Goal: Task Accomplishment & Management: Manage account settings

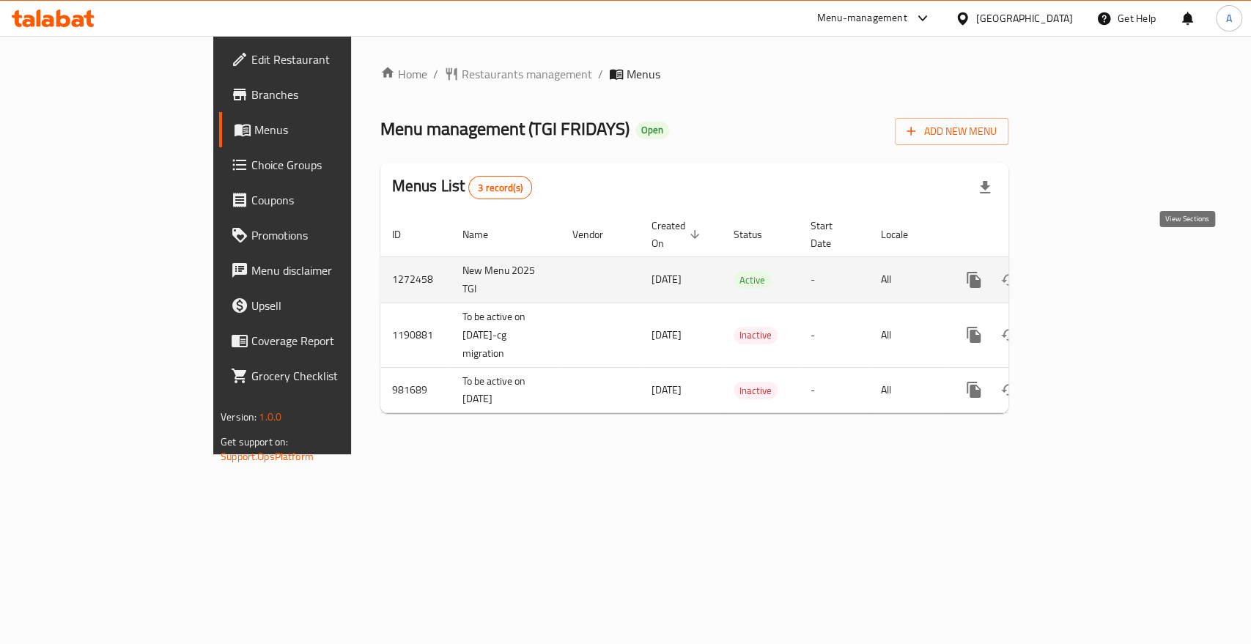
click at [1088, 271] on icon "enhanced table" at bounding box center [1079, 280] width 18 height 18
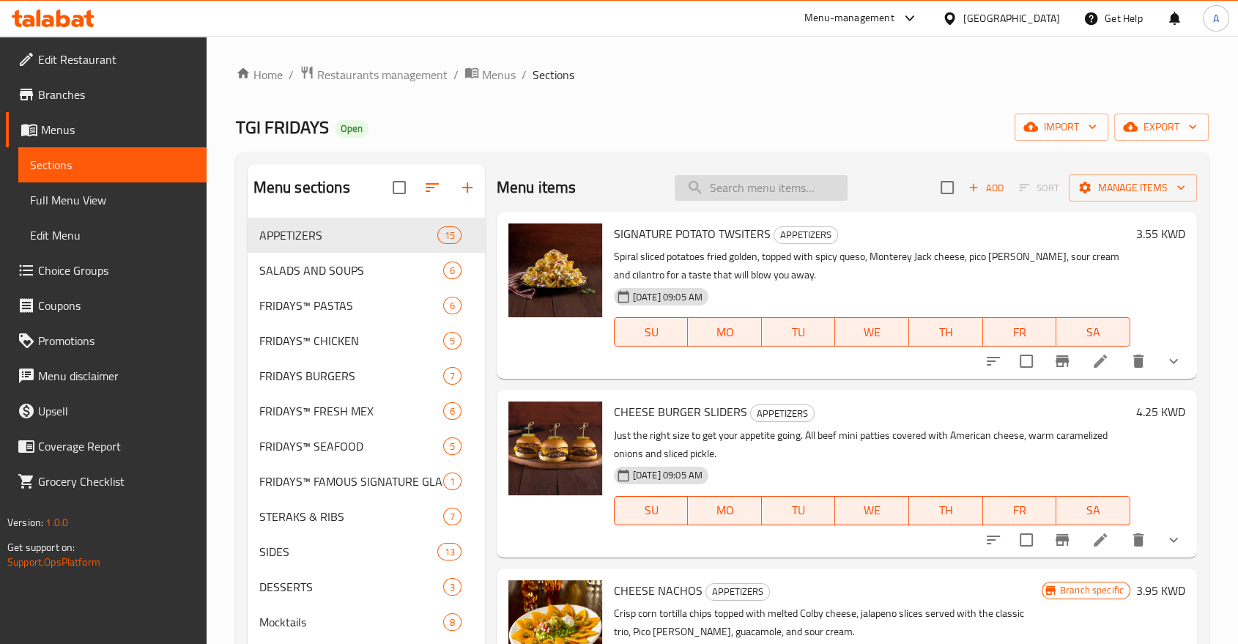
click at [762, 175] on input "search" at bounding box center [761, 188] width 173 height 26
paste input "TRADITIONAL WINGS"
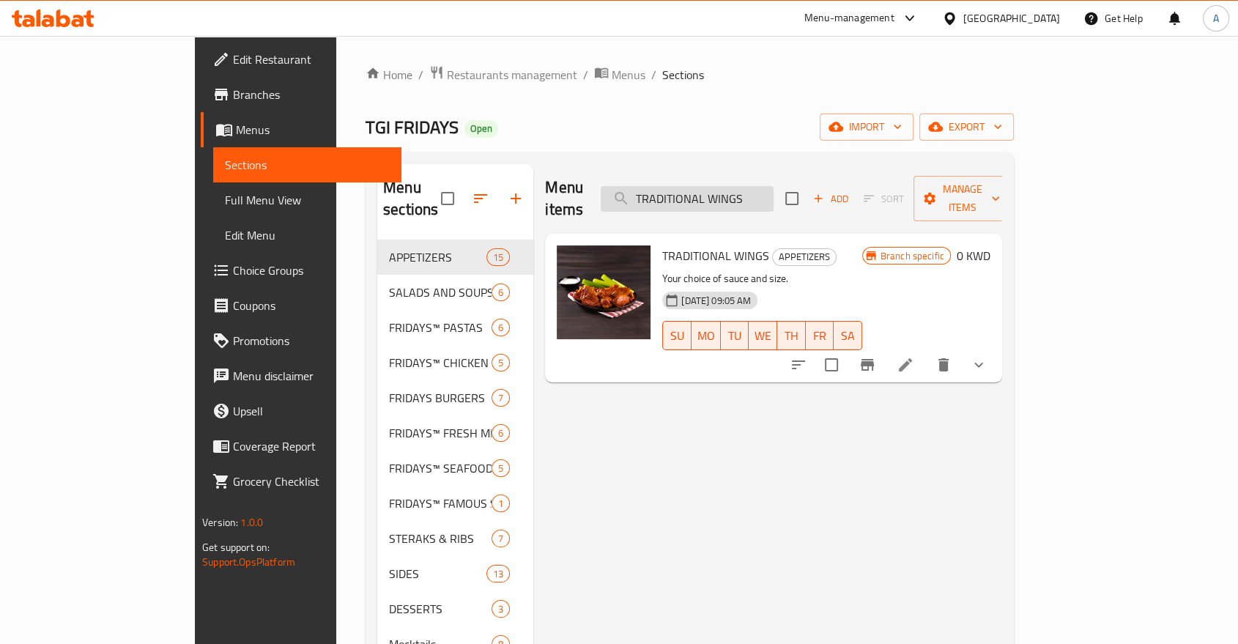
type input "TRADITIONAL WINGS"
click at [996, 347] on button "show more" at bounding box center [978, 364] width 35 height 35
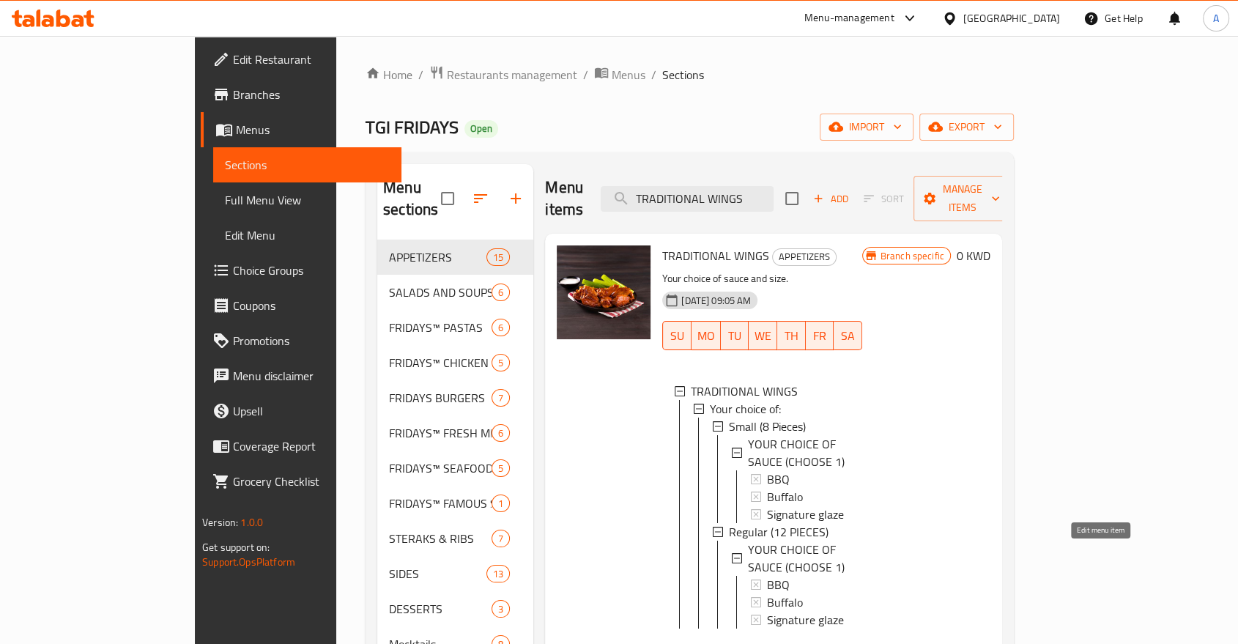
click at [914, 643] on icon at bounding box center [906, 652] width 18 height 18
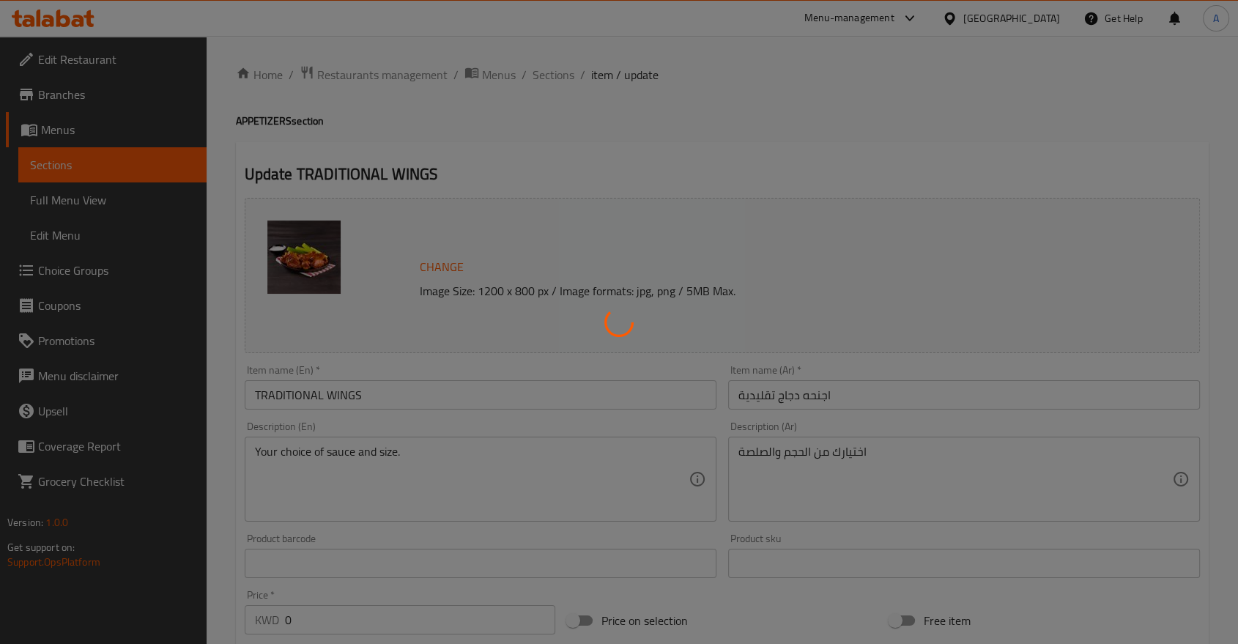
type input "اختيارك للصلصة (اختر 1)"
type input "1"
type input "اختيارك للصلصة (اختر 1)"
type input "1"
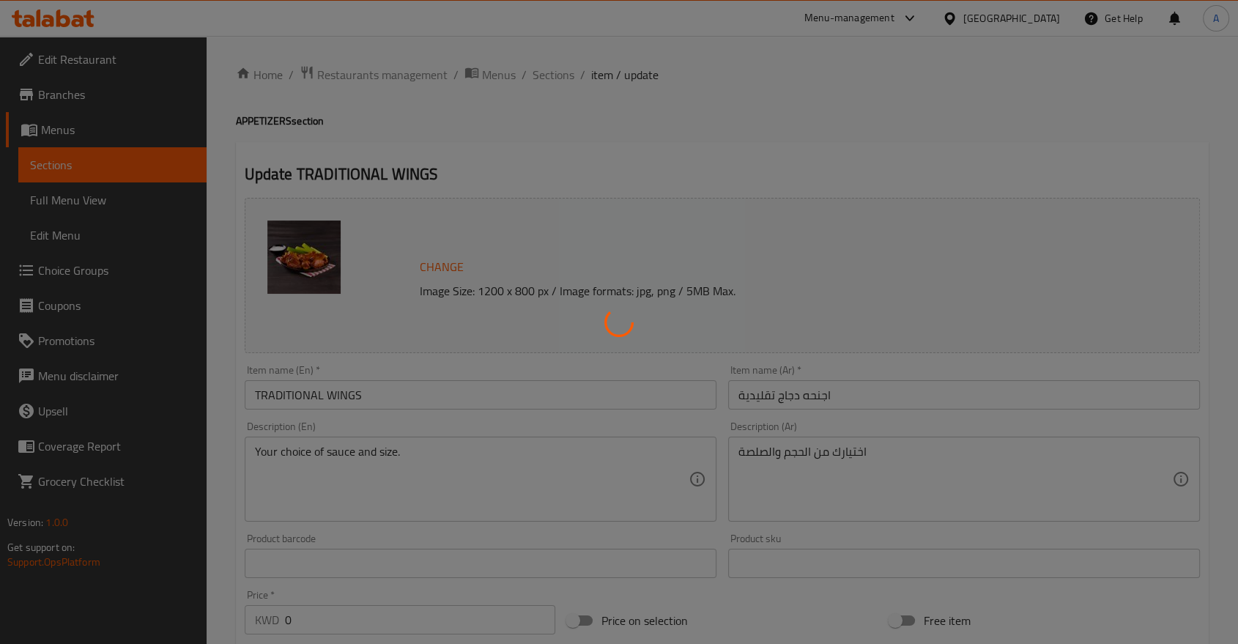
type input "1"
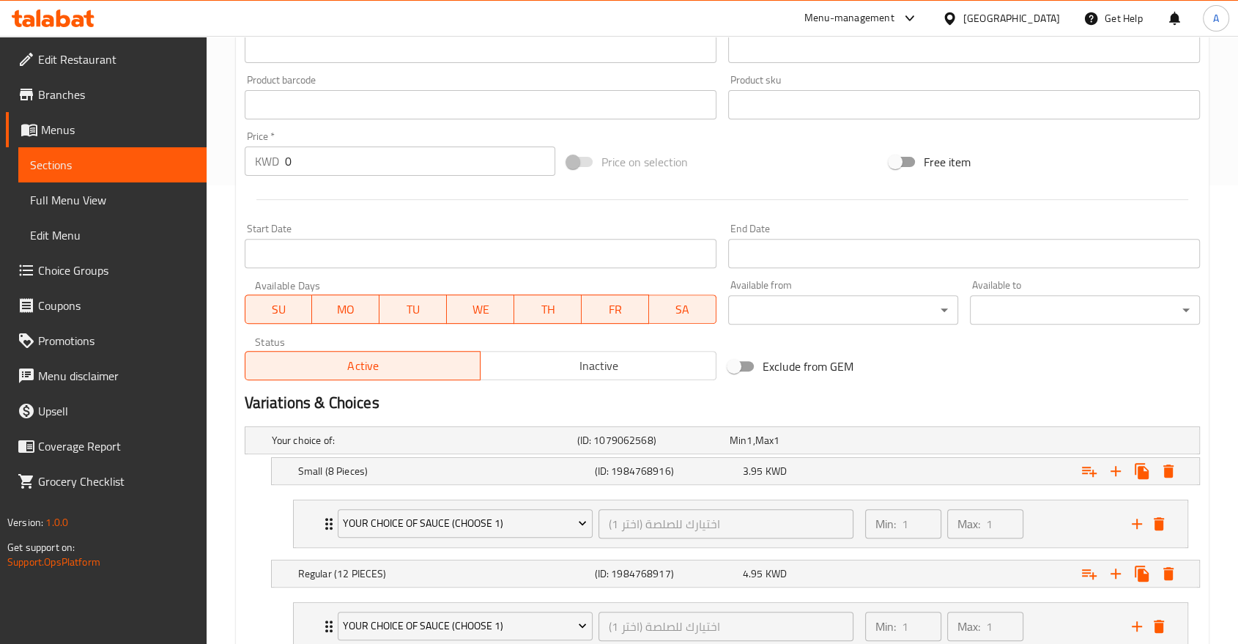
scroll to position [511, 0]
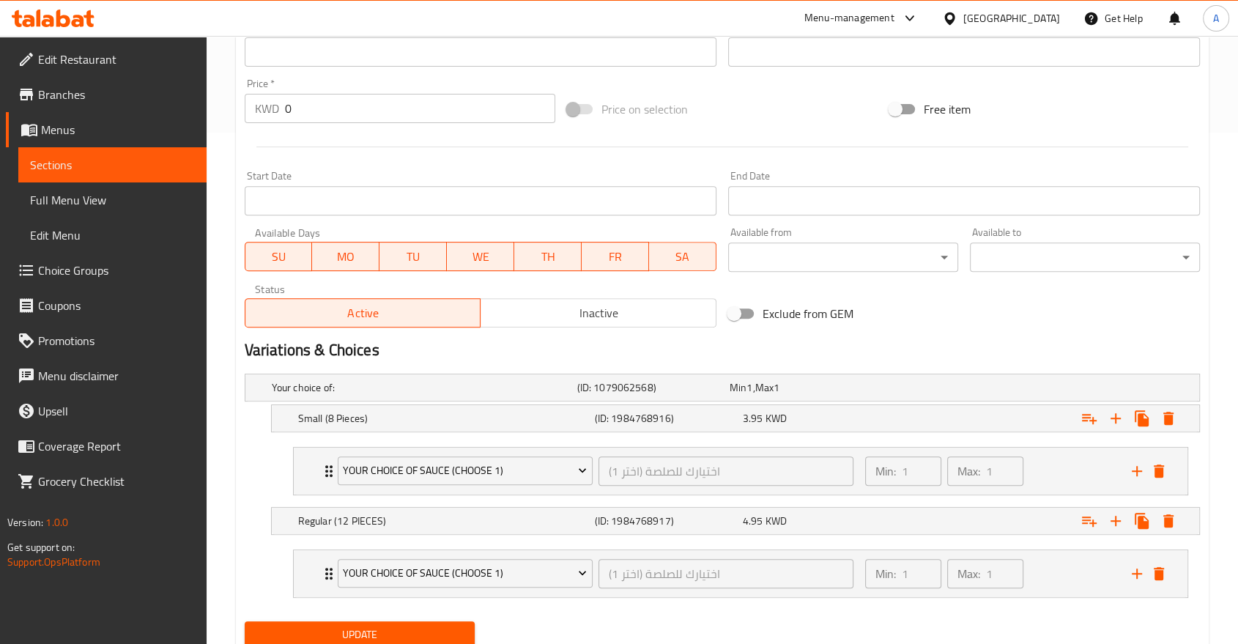
click at [423, 626] on span "Update" at bounding box center [359, 635] width 207 height 18
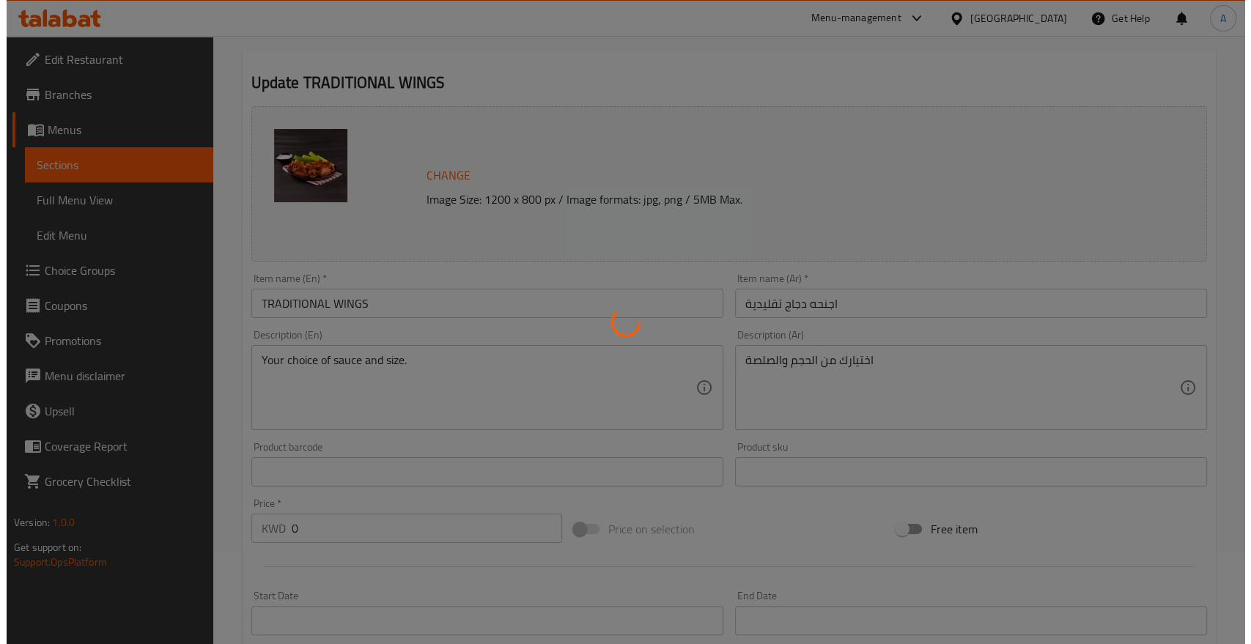
scroll to position [0, 0]
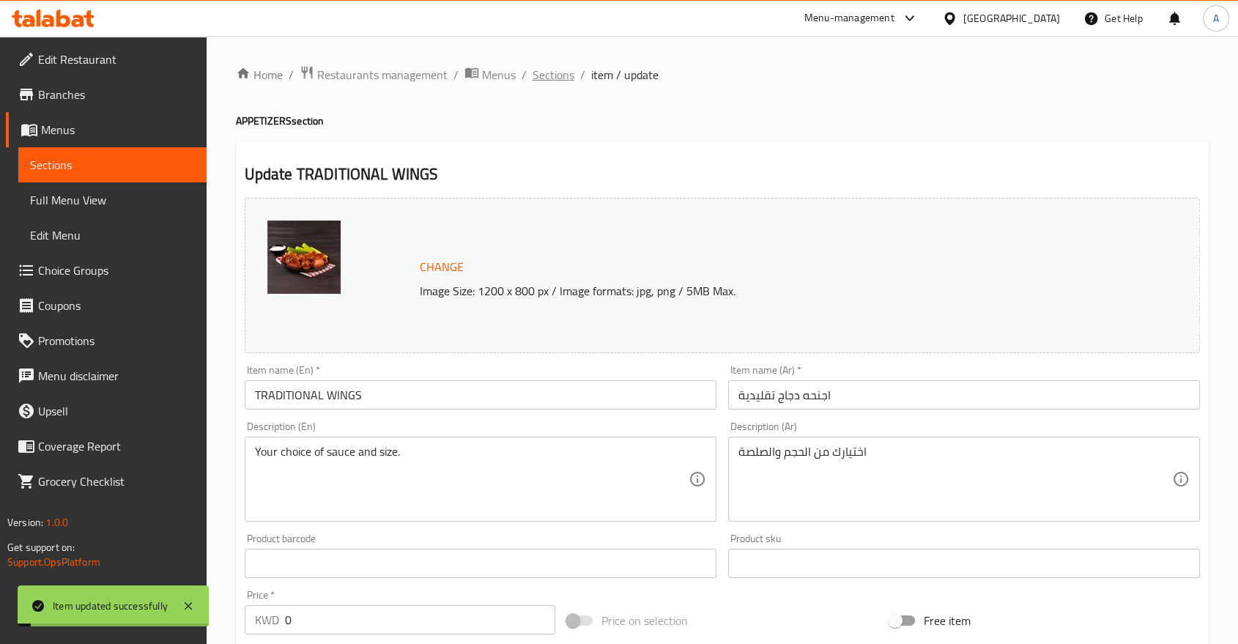
click at [533, 81] on span "Sections" at bounding box center [554, 75] width 42 height 18
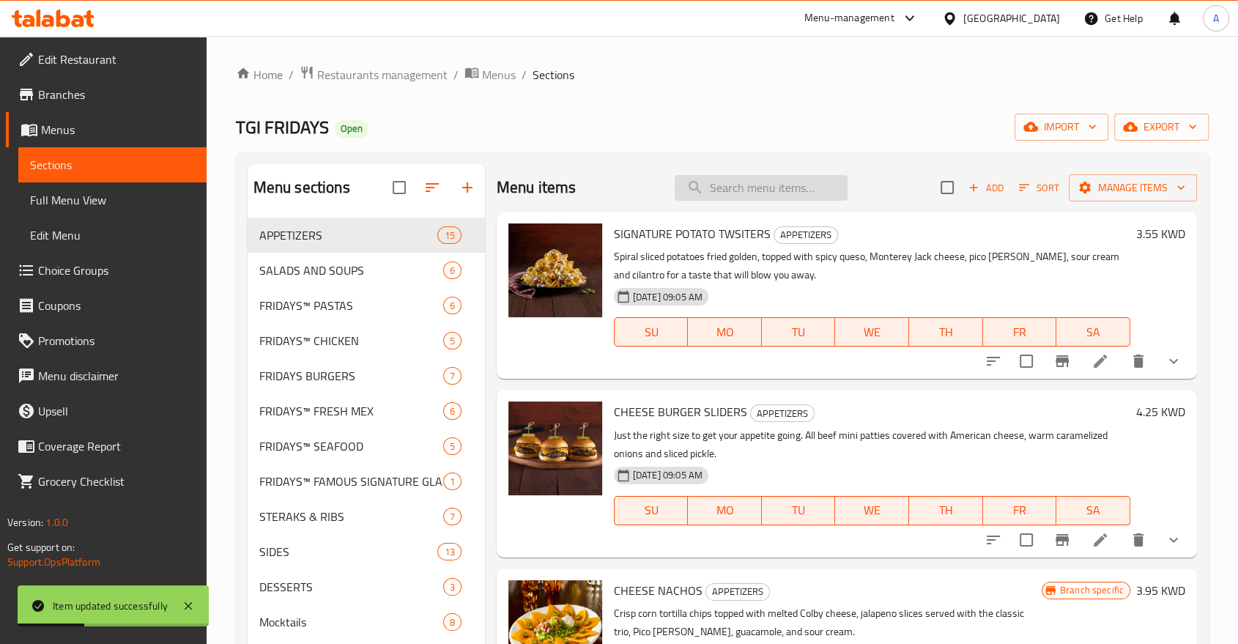
click at [752, 179] on input "search" at bounding box center [761, 188] width 173 height 26
paste input "TRADITIONAL WINGS"
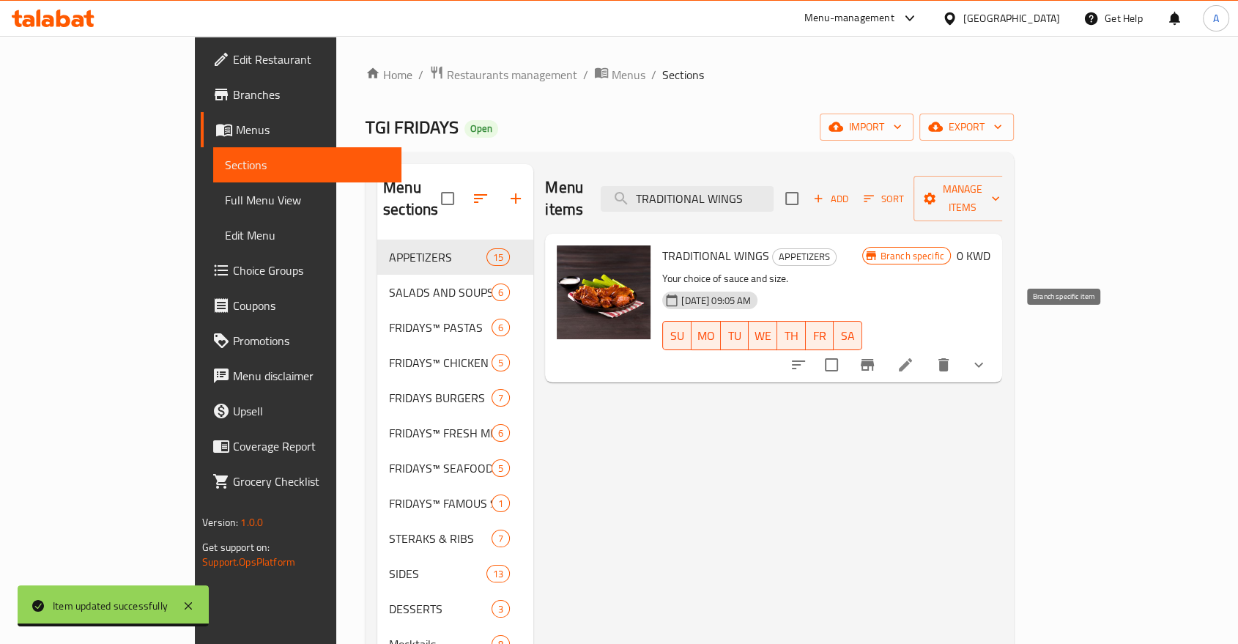
type input "TRADITIONAL WINGS"
click at [874, 359] on icon "Branch-specific-item" at bounding box center [867, 365] width 13 height 12
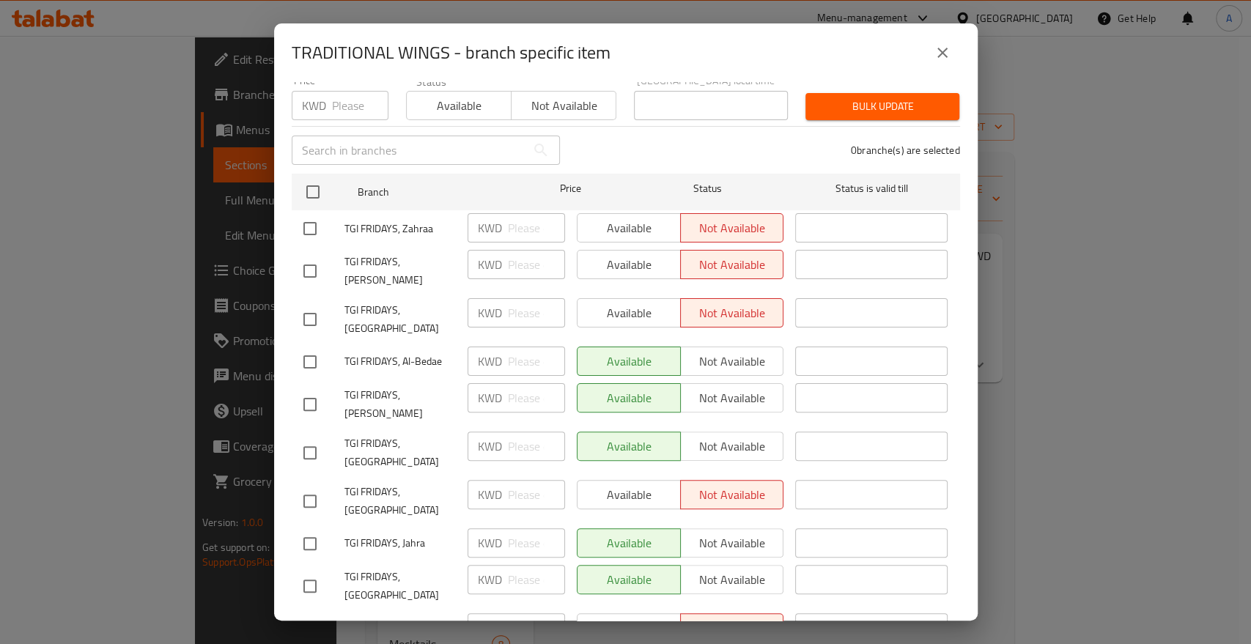
scroll to position [161, 0]
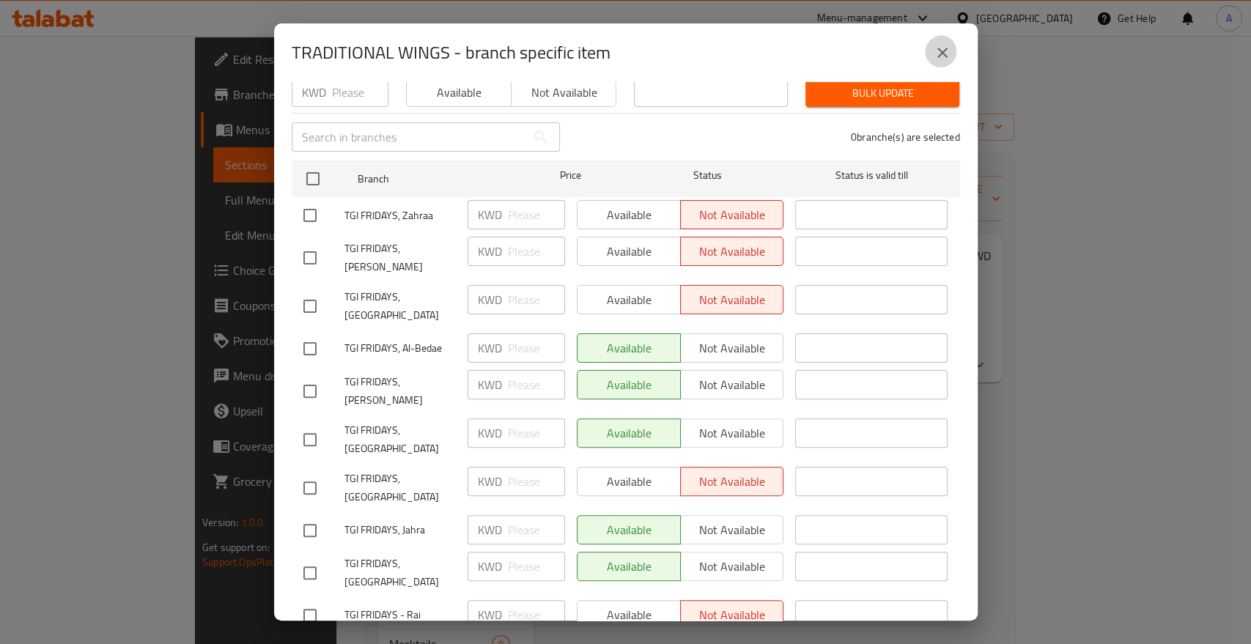
click at [944, 48] on icon "close" at bounding box center [942, 53] width 18 height 18
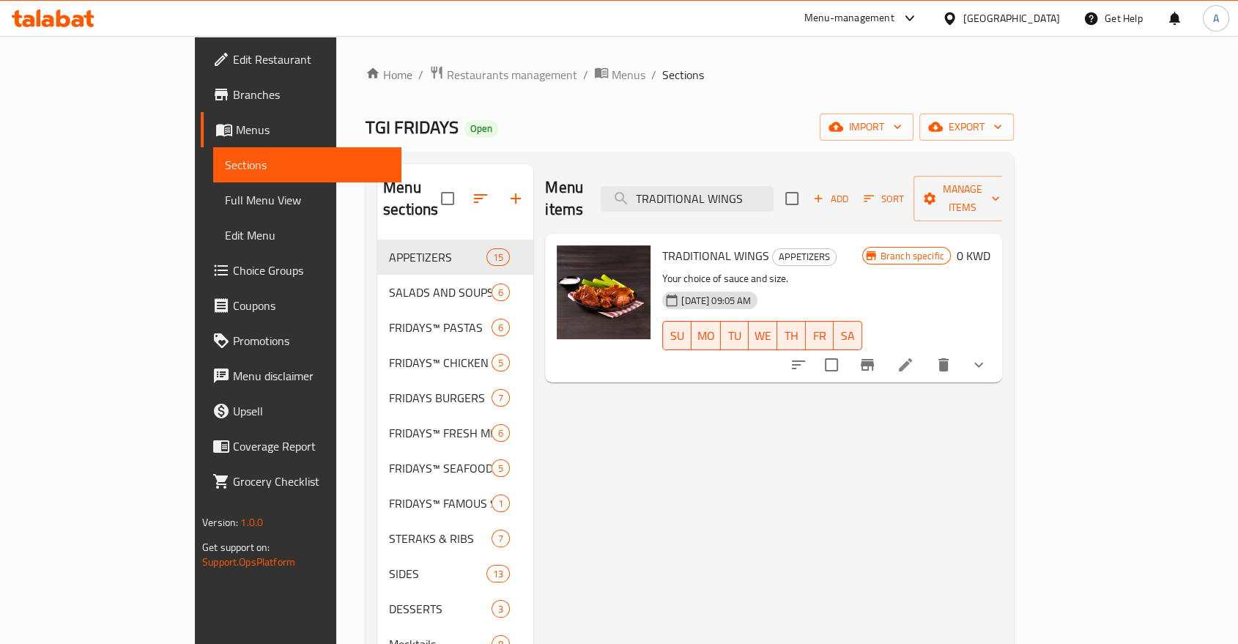
click at [996, 347] on button "show more" at bounding box center [978, 364] width 35 height 35
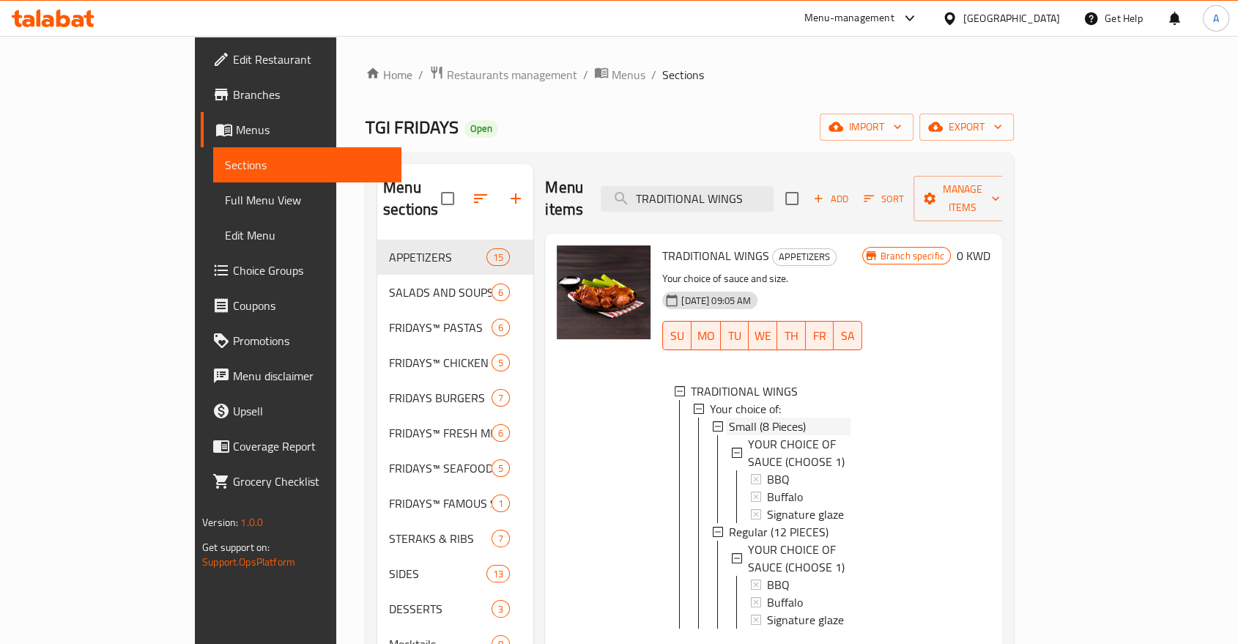
click at [729, 418] on span "Small (8 Pieces)" at bounding box center [767, 427] width 77 height 18
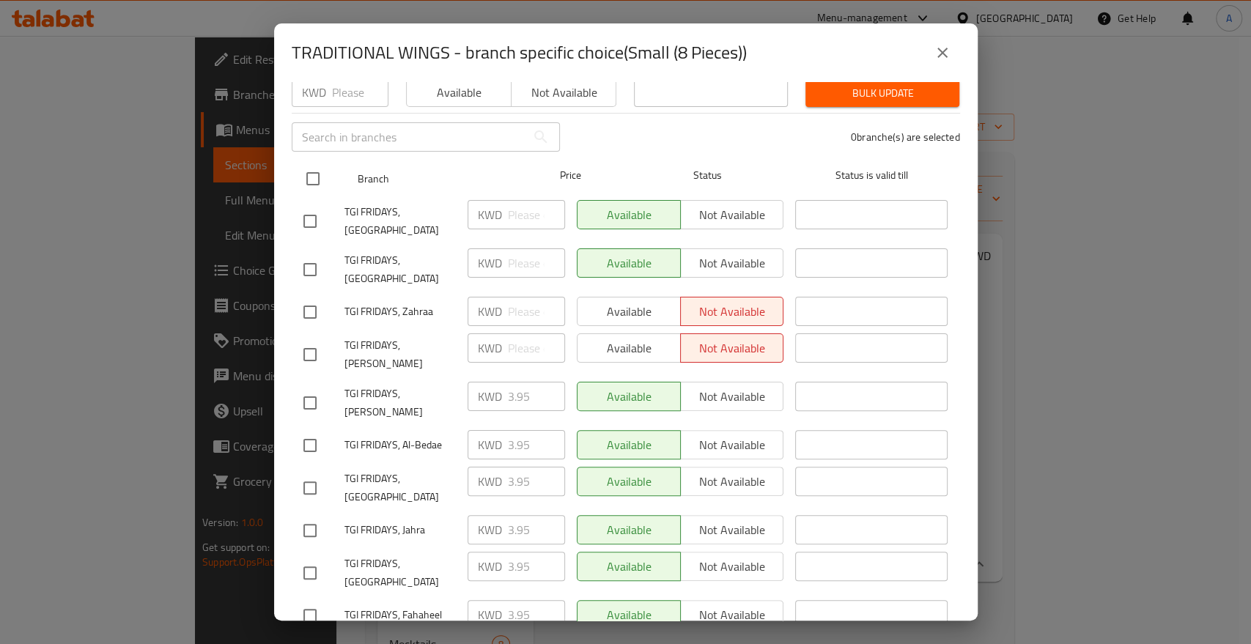
click at [307, 163] on input "checkbox" at bounding box center [312, 178] width 31 height 31
checkbox input "true"
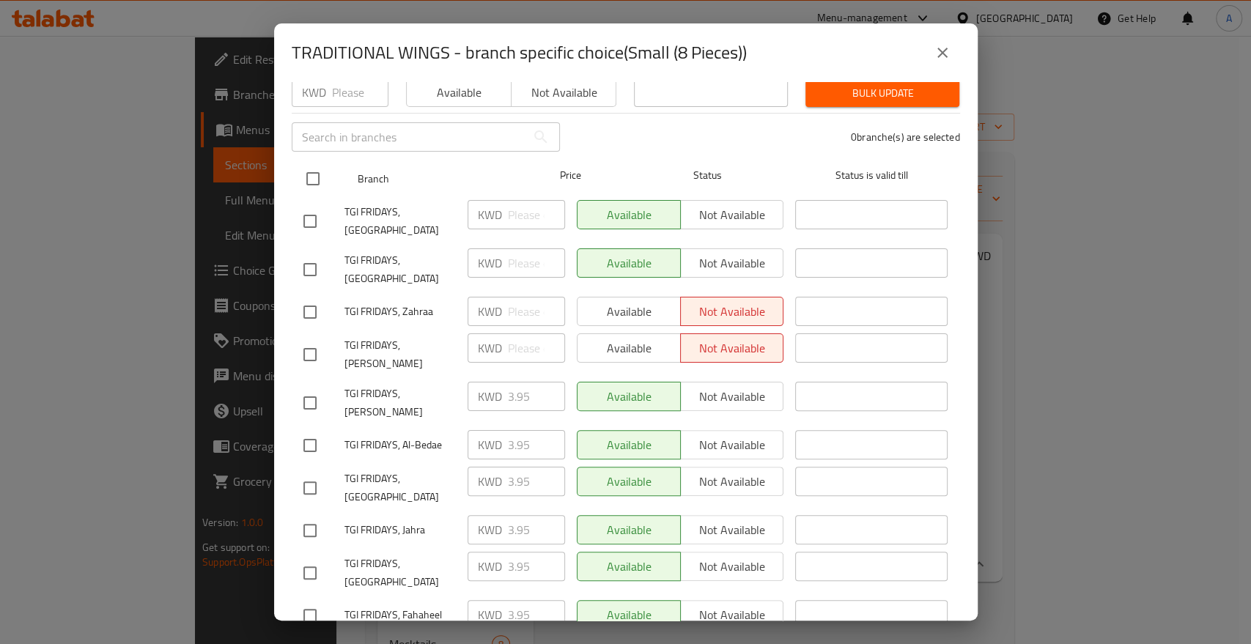
checkbox input "true"
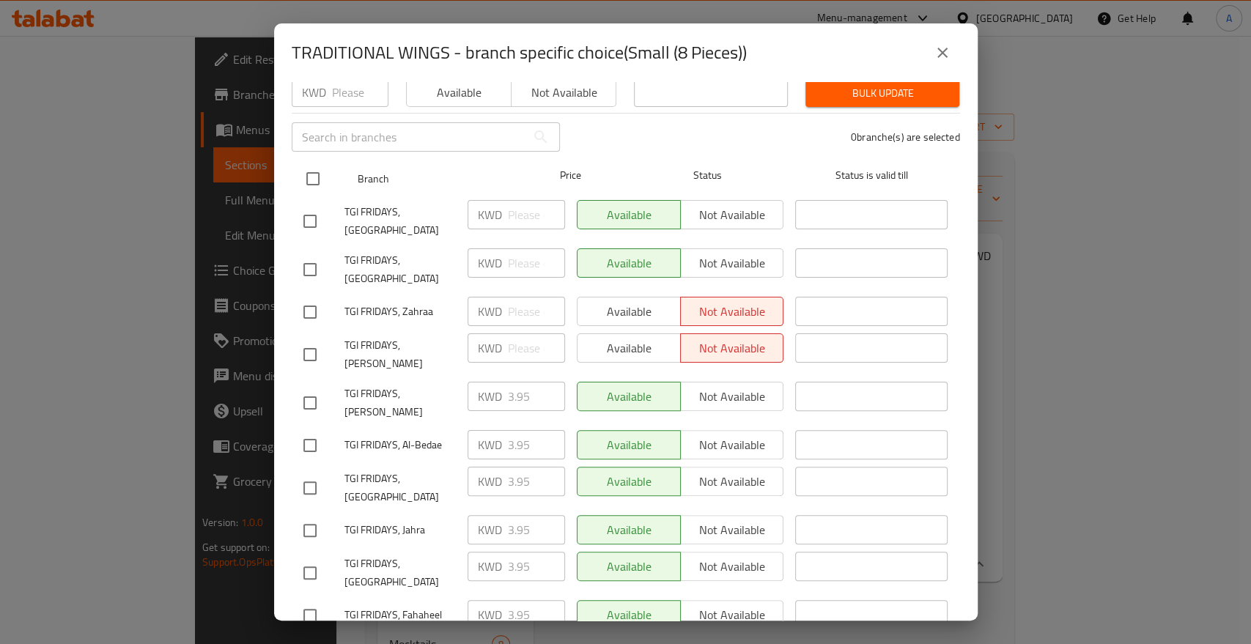
checkbox input "true"
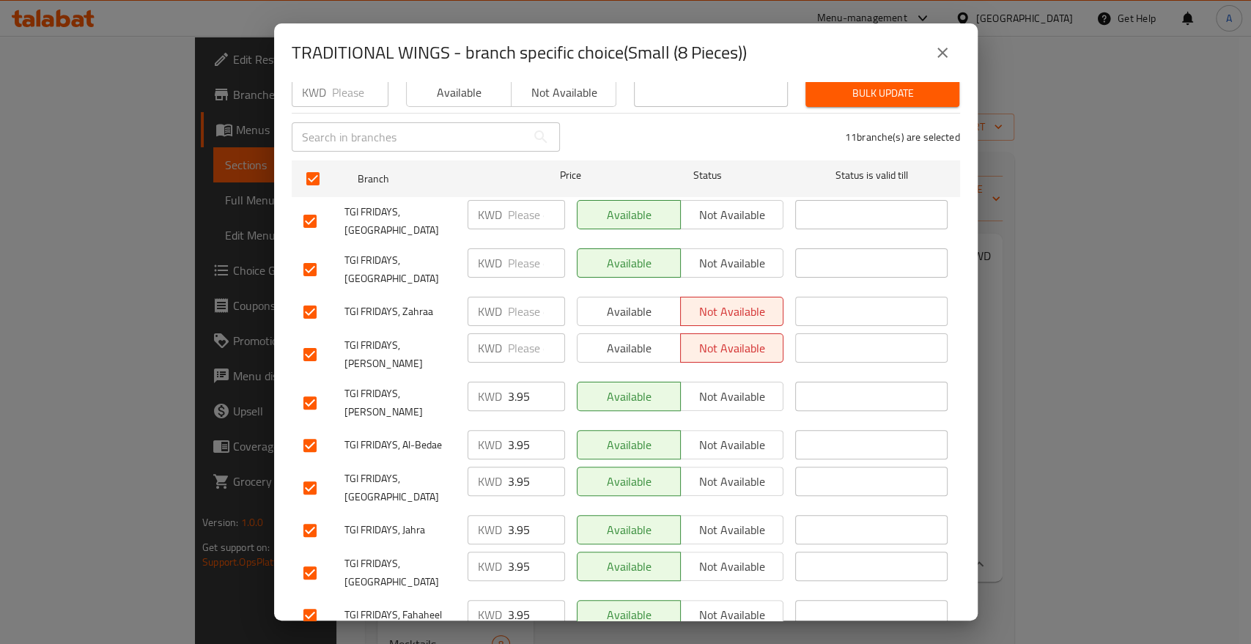
scroll to position [80, 0]
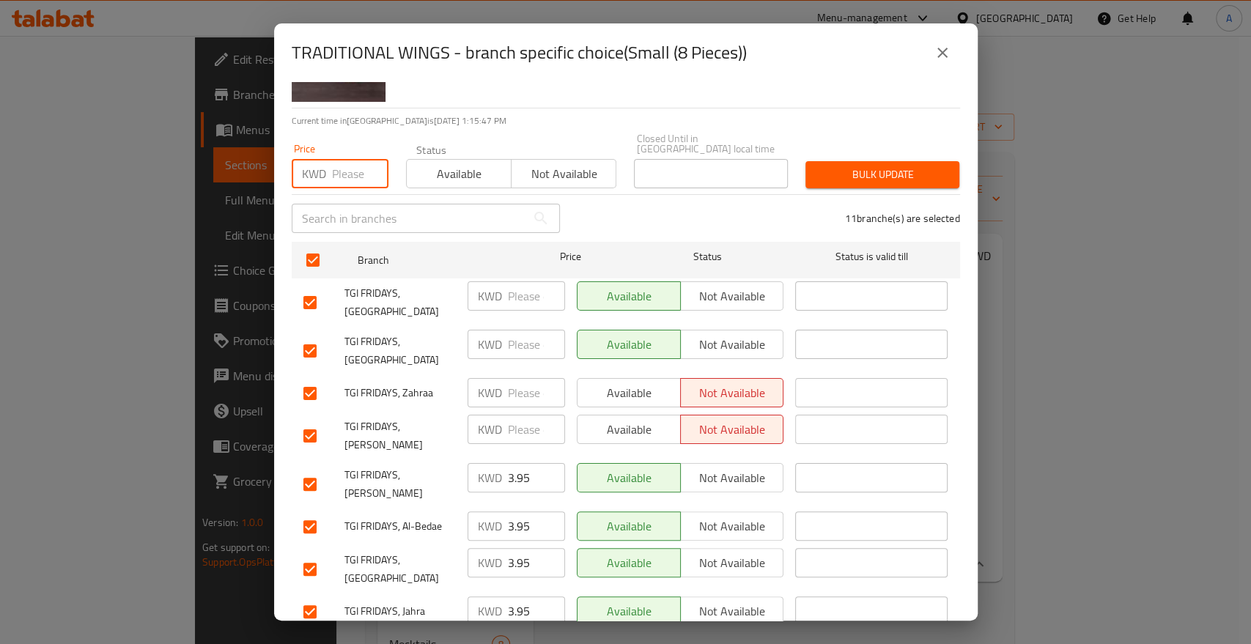
click at [332, 159] on input "number" at bounding box center [360, 173] width 56 height 29
type input "3.95"
click at [873, 166] on span "Bulk update" at bounding box center [882, 175] width 130 height 18
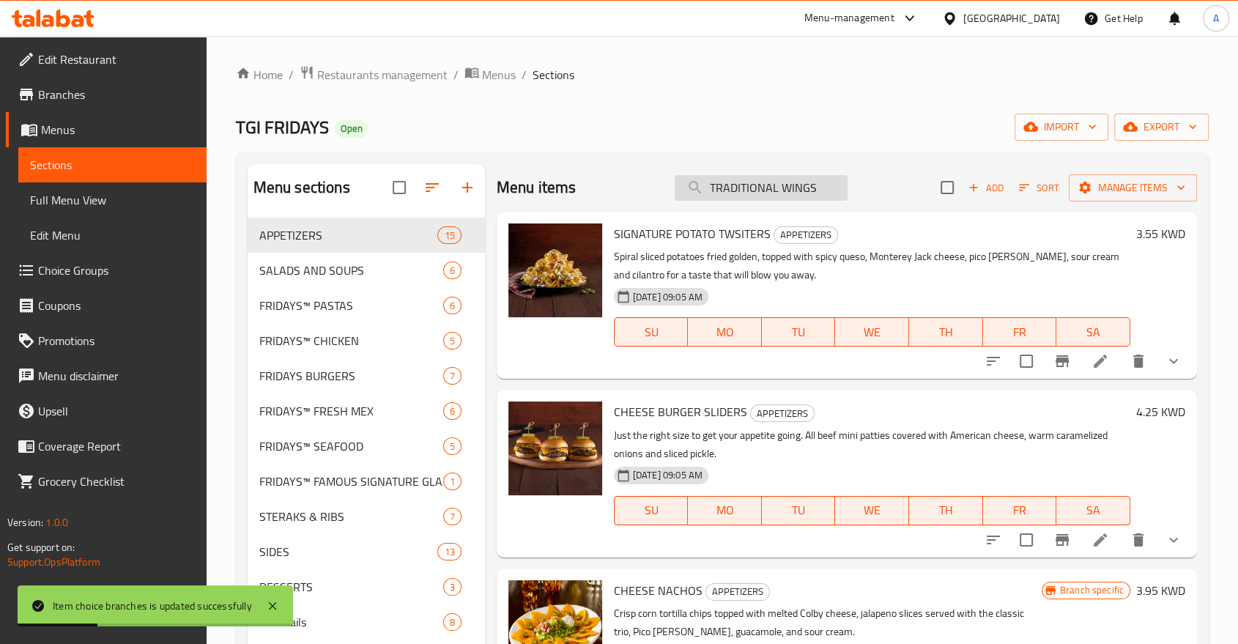
click at [800, 182] on input "TRADITIONAL WINGS" at bounding box center [761, 188] width 173 height 26
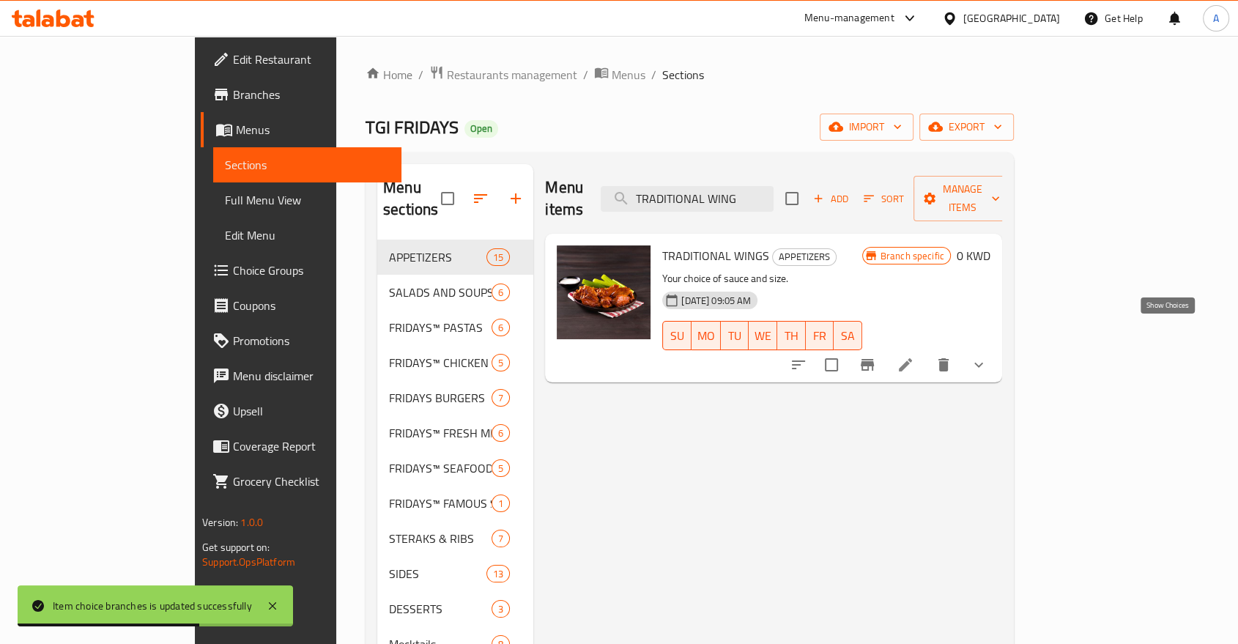
type input "TRADITIONAL WING"
click at [988, 356] on icon "show more" at bounding box center [979, 365] width 18 height 18
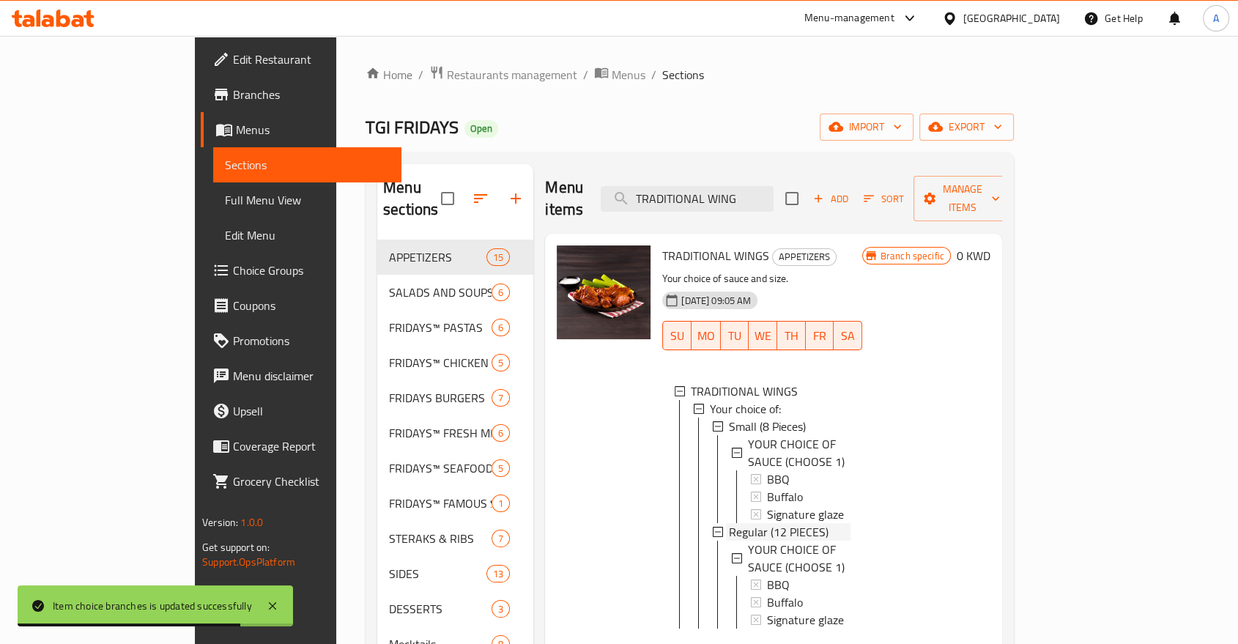
click at [734, 523] on span "Regular (12 PIECES)" at bounding box center [779, 532] width 100 height 18
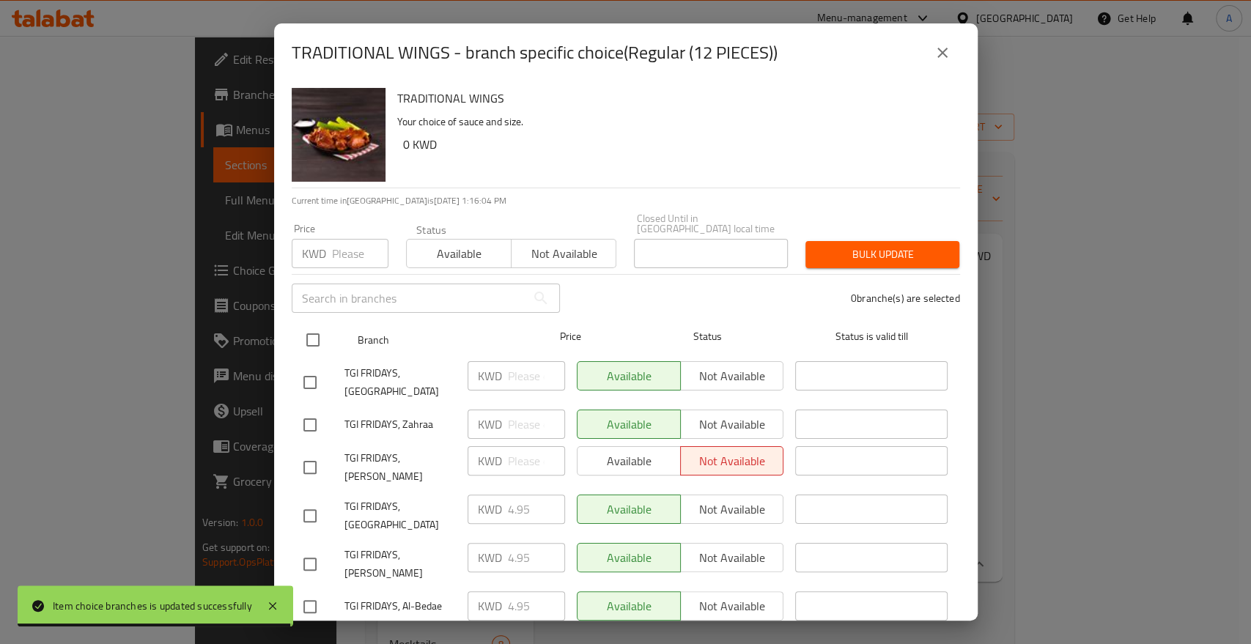
click at [306, 325] on input "checkbox" at bounding box center [312, 340] width 31 height 31
checkbox input "true"
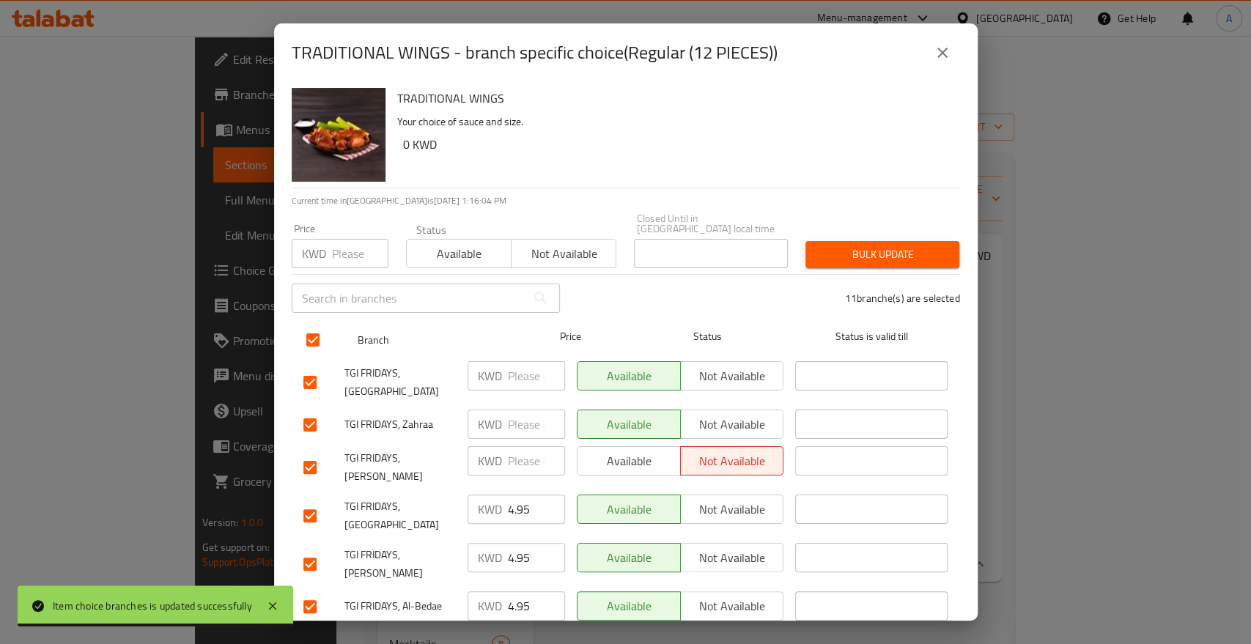
checkbox input "true"
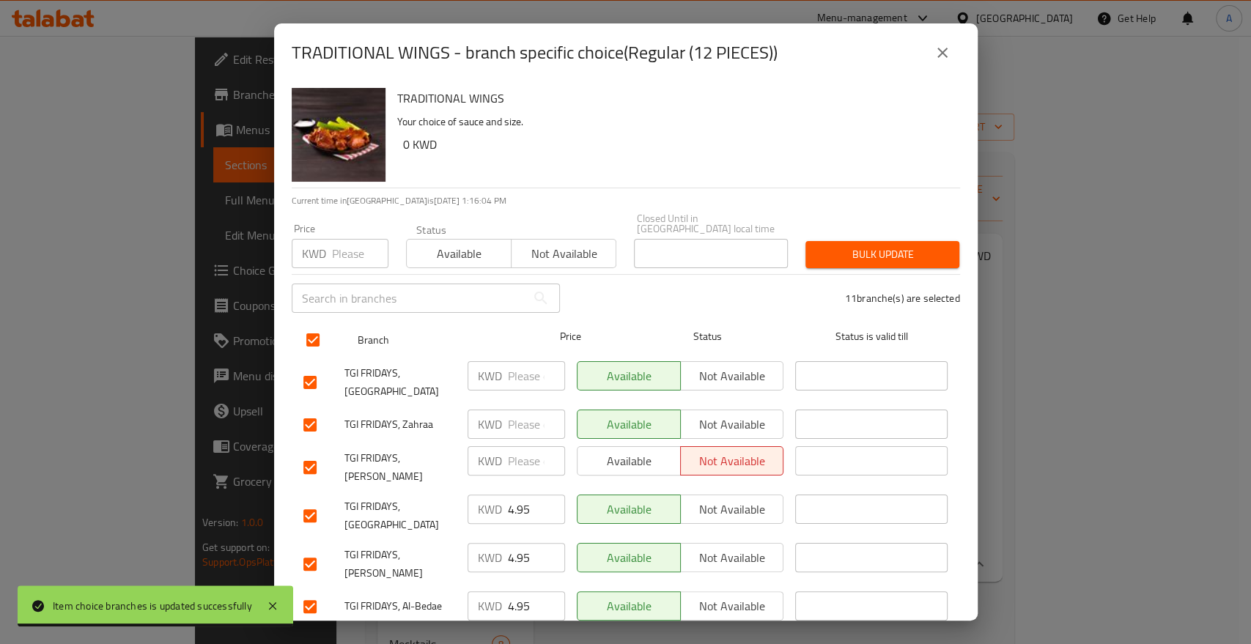
checkbox input "true"
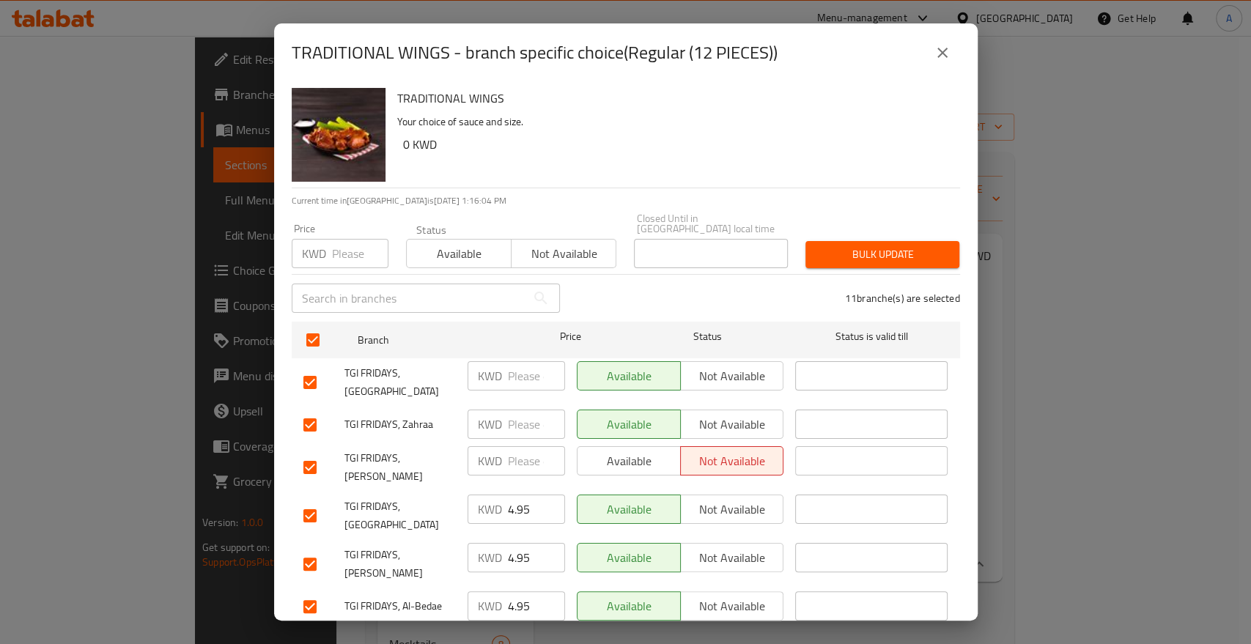
click at [325, 242] on div "KWD Price" at bounding box center [340, 253] width 97 height 29
type input "4.95"
click at [883, 245] on span "Bulk update" at bounding box center [882, 254] width 130 height 18
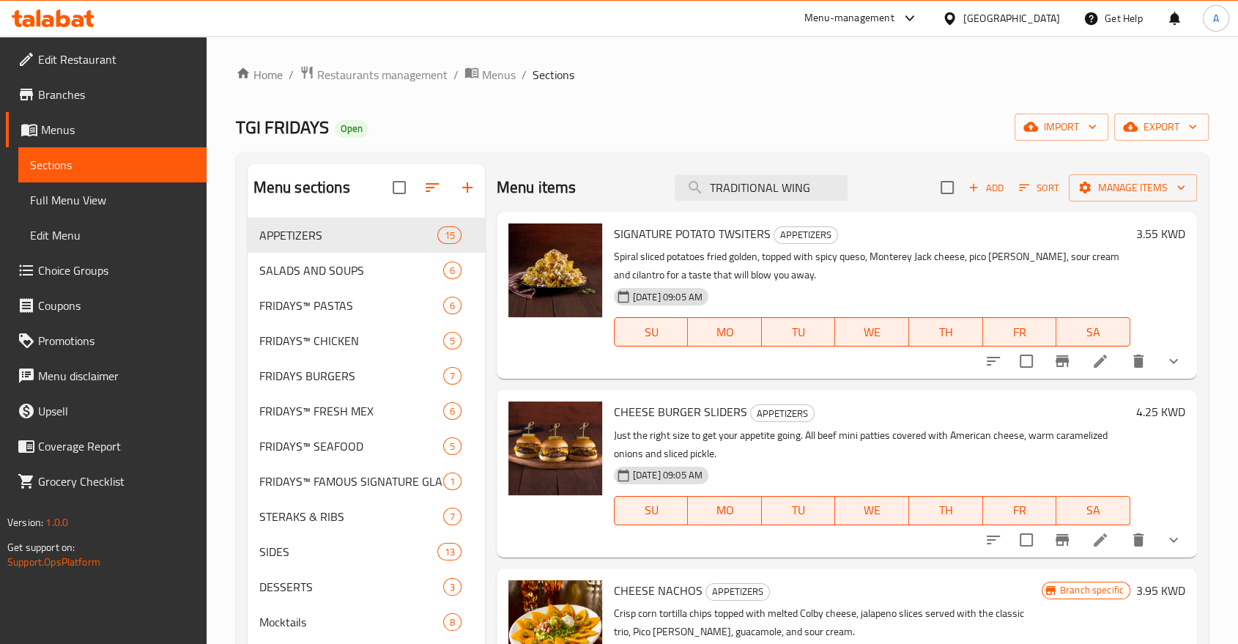
click at [342, 64] on div "Home / Restaurants management / Menus / Sections TGI FRIDAYS Open import export…" at bounding box center [723, 442] width 1032 height 813
click at [338, 68] on span "Restaurants management" at bounding box center [382, 75] width 130 height 18
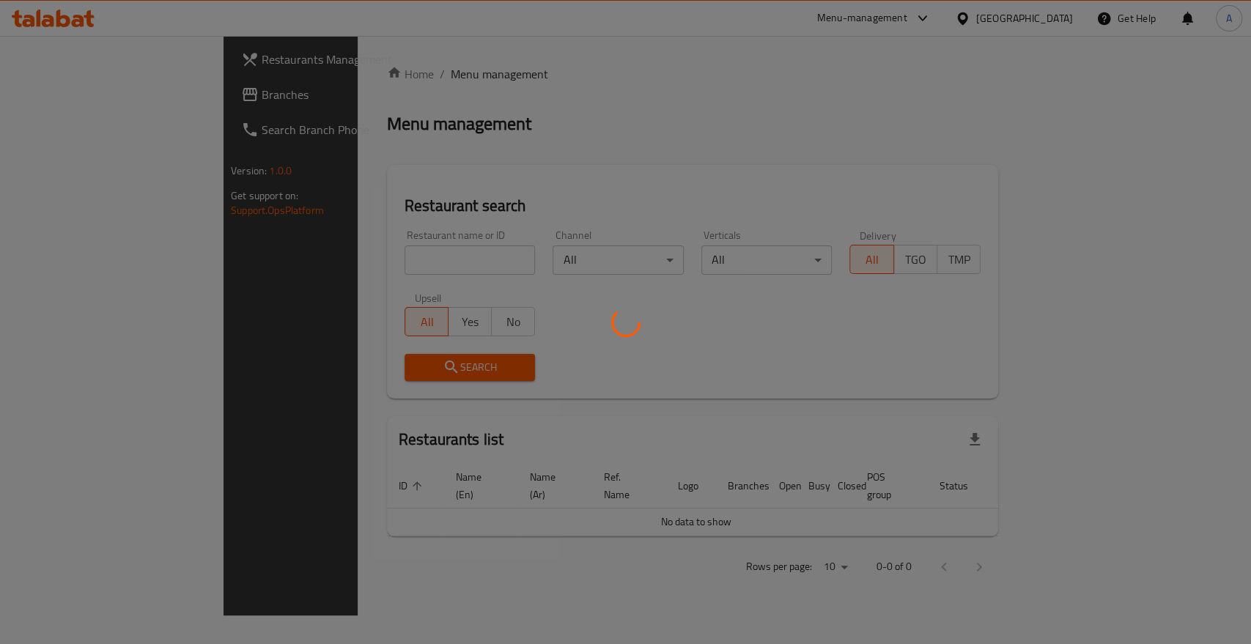
click at [85, 54] on div at bounding box center [625, 322] width 1251 height 644
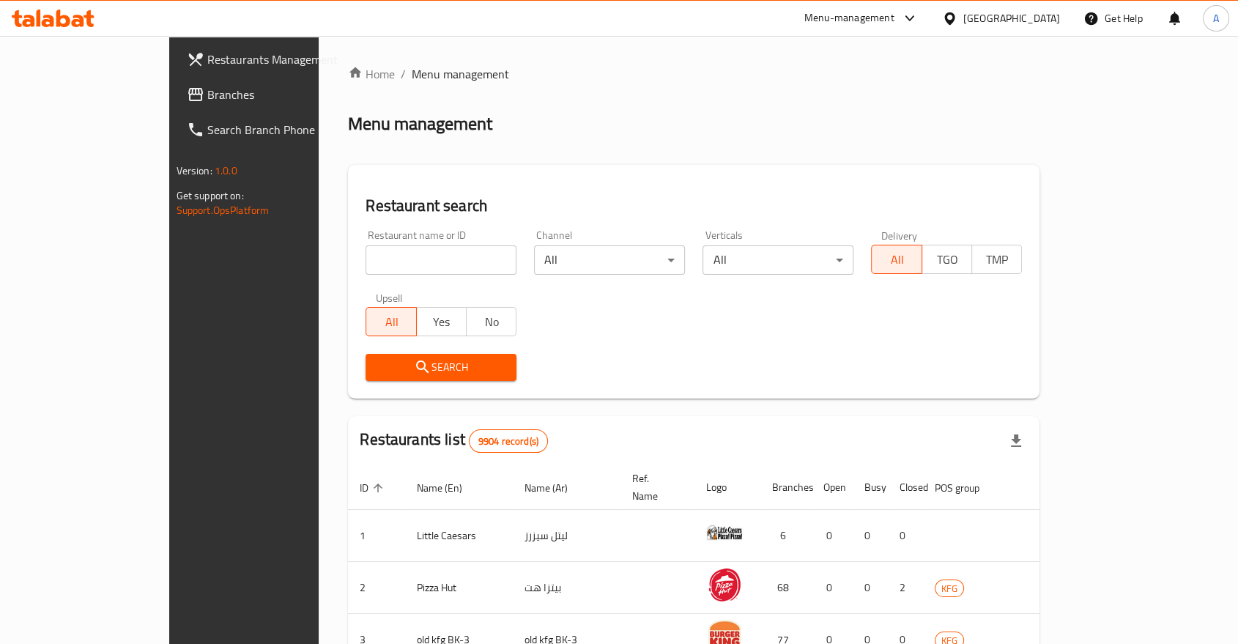
click at [372, 177] on div "Restaurant search Restaurant name or ID Restaurant name or ID Channel All ​ Ver…" at bounding box center [694, 282] width 692 height 234
click at [366, 245] on input "search" at bounding box center [441, 259] width 151 height 29
type input "Good Stuff"
click button "Search" at bounding box center [441, 367] width 151 height 27
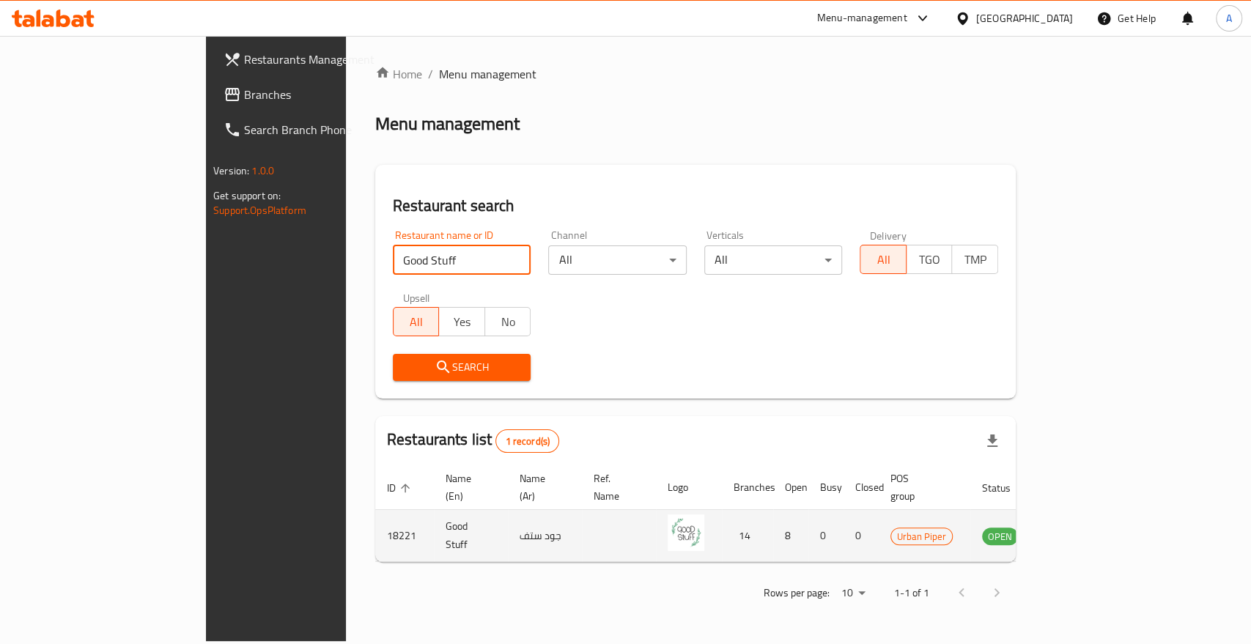
click at [1075, 530] on icon "enhanced table" at bounding box center [1067, 536] width 16 height 12
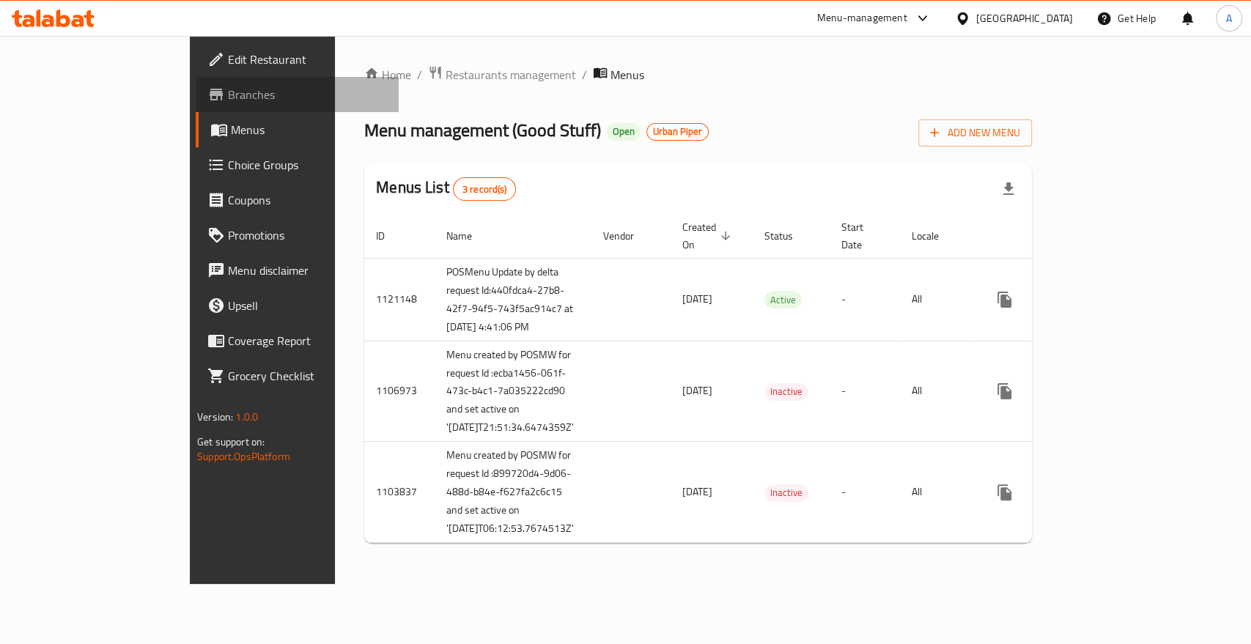
click at [228, 89] on span "Branches" at bounding box center [307, 95] width 159 height 18
